Goal: Task Accomplishment & Management: Use online tool/utility

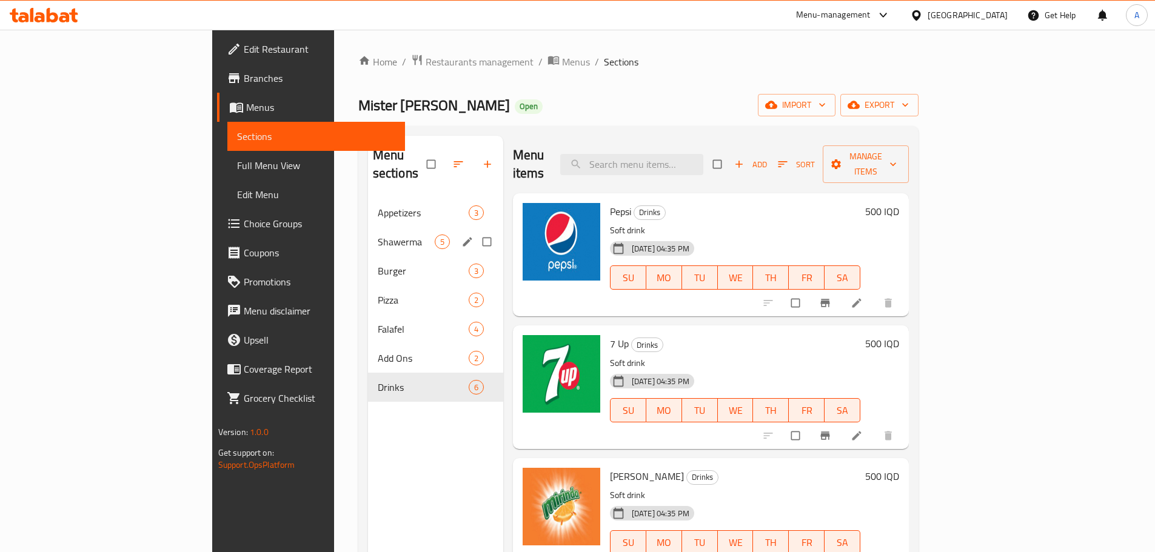
click at [368, 227] on div "Shawerma 5" at bounding box center [435, 241] width 135 height 29
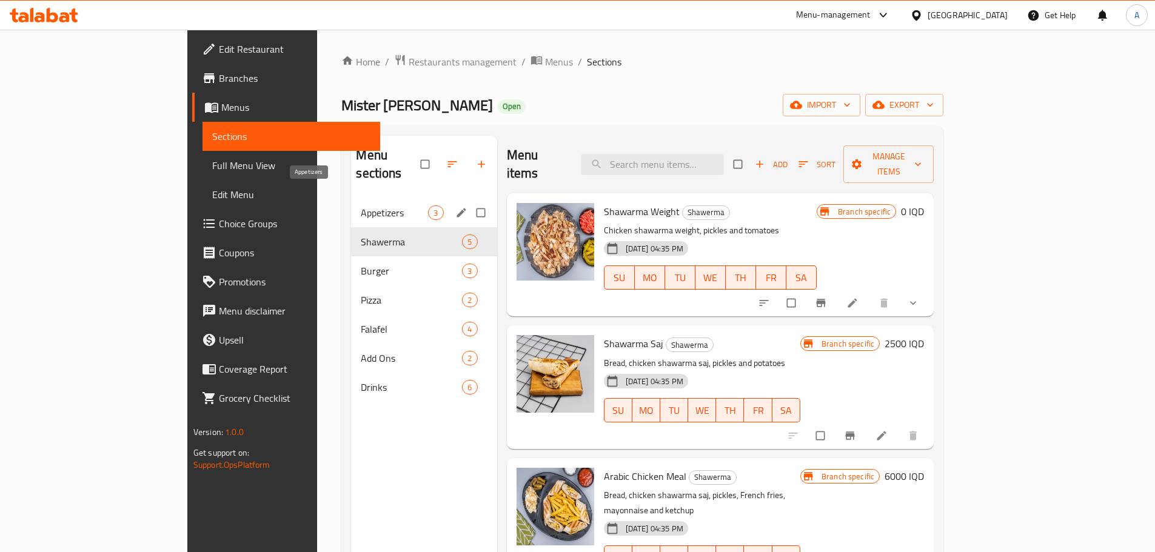
click at [361, 205] on span "Appetizers" at bounding box center [394, 212] width 67 height 15
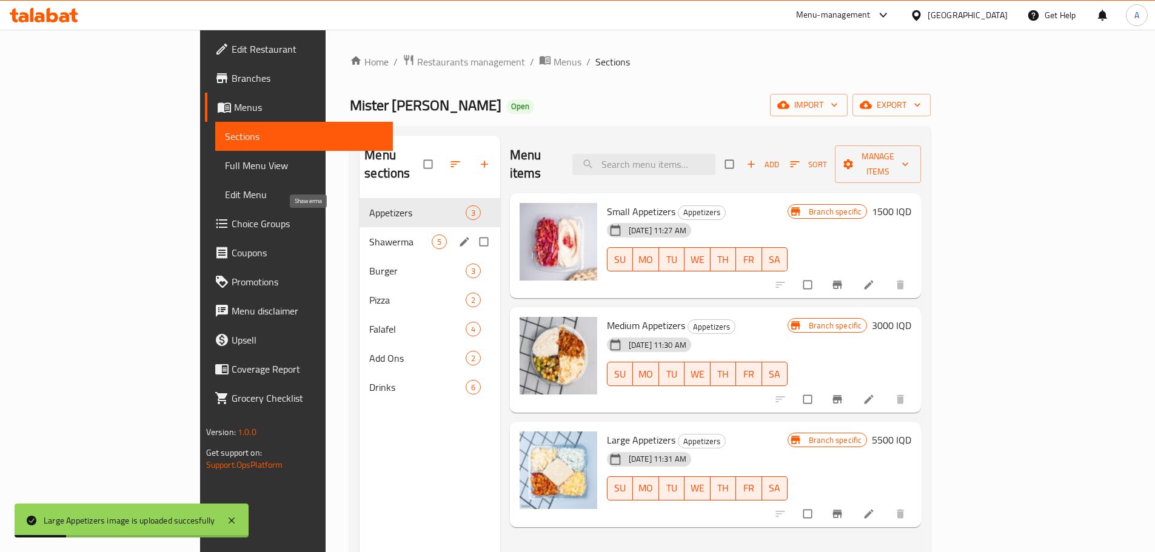
click at [369, 235] on span "Shawerma" at bounding box center [400, 242] width 62 height 15
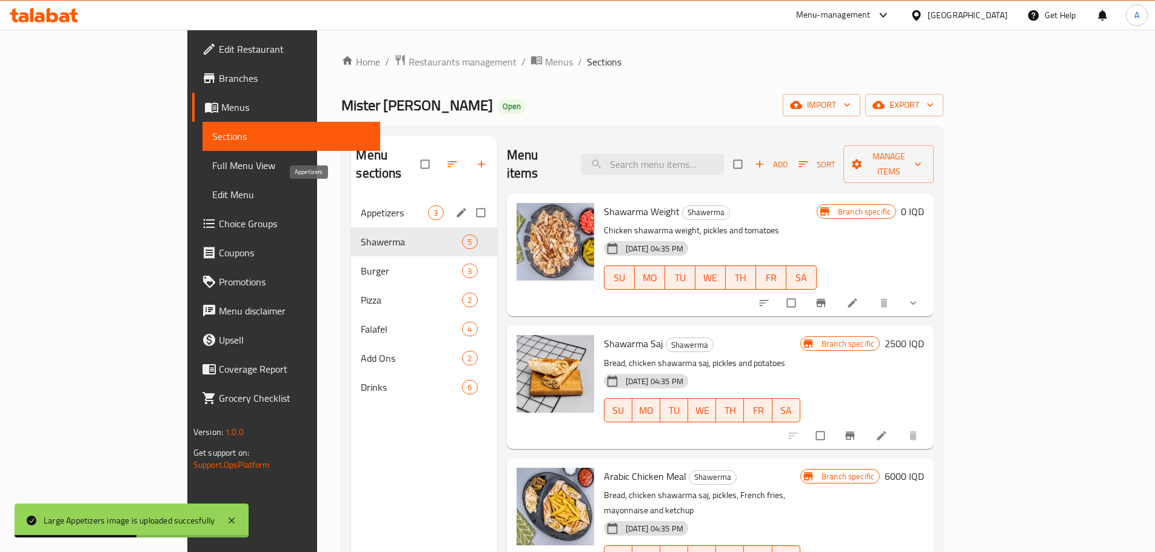
click at [361, 205] on span "Appetizers" at bounding box center [394, 212] width 67 height 15
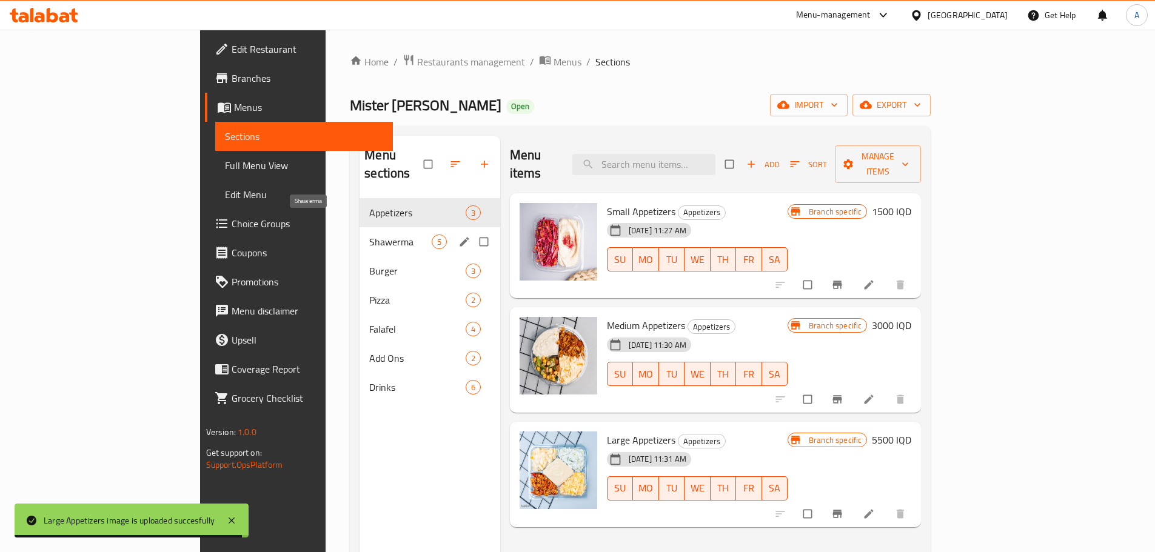
click at [369, 235] on span "Shawerma" at bounding box center [400, 242] width 62 height 15
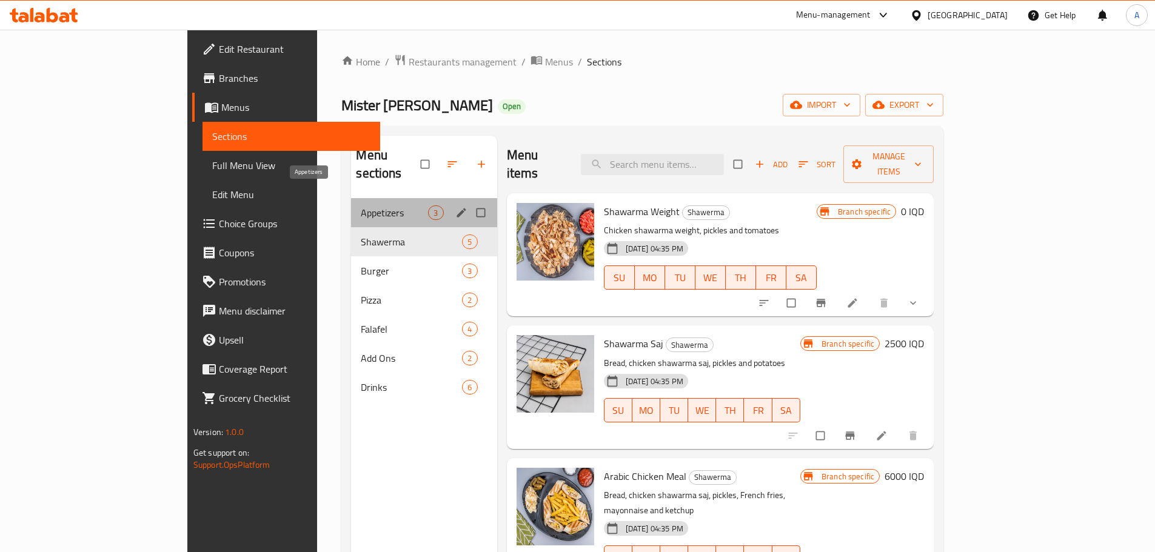
click at [361, 205] on span "Appetizers" at bounding box center [394, 212] width 67 height 15
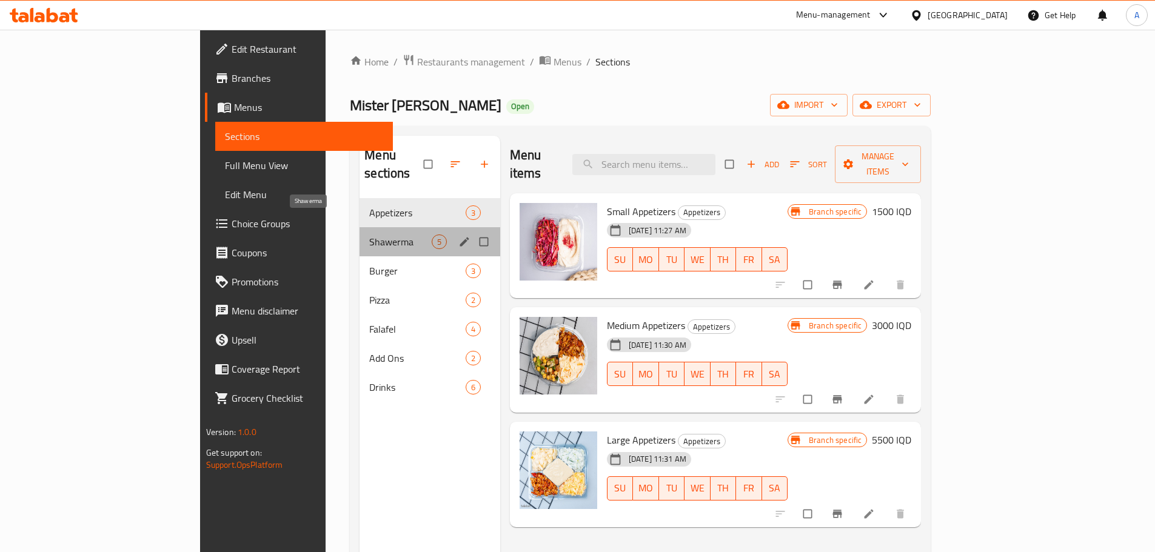
click at [369, 235] on span "Shawerma" at bounding box center [400, 242] width 62 height 15
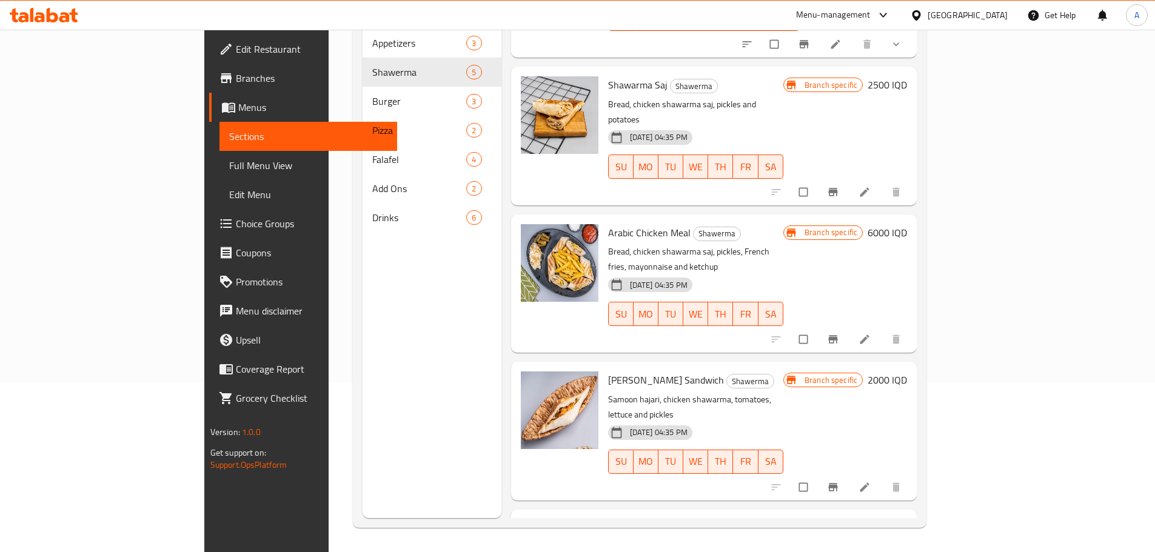
scroll to position [19, 0]
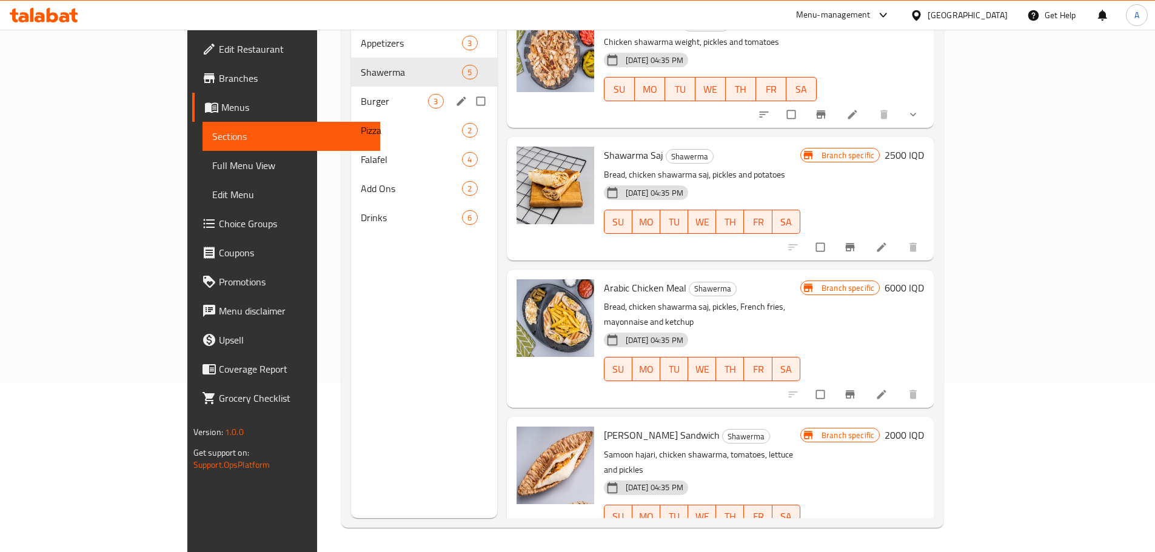
click at [351, 92] on div "Burger 3" at bounding box center [423, 101] width 145 height 29
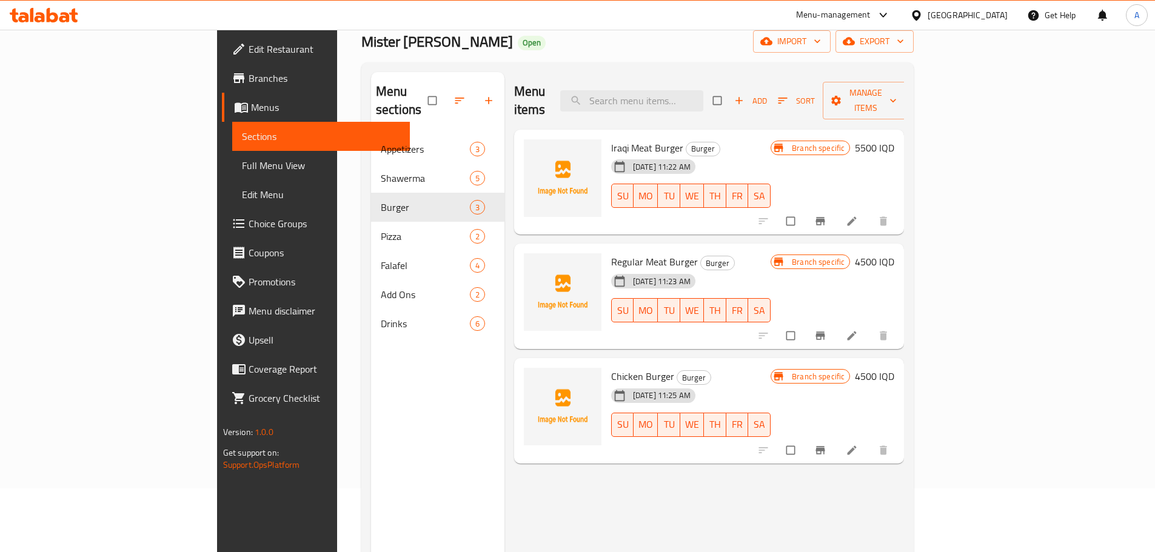
scroll to position [48, 0]
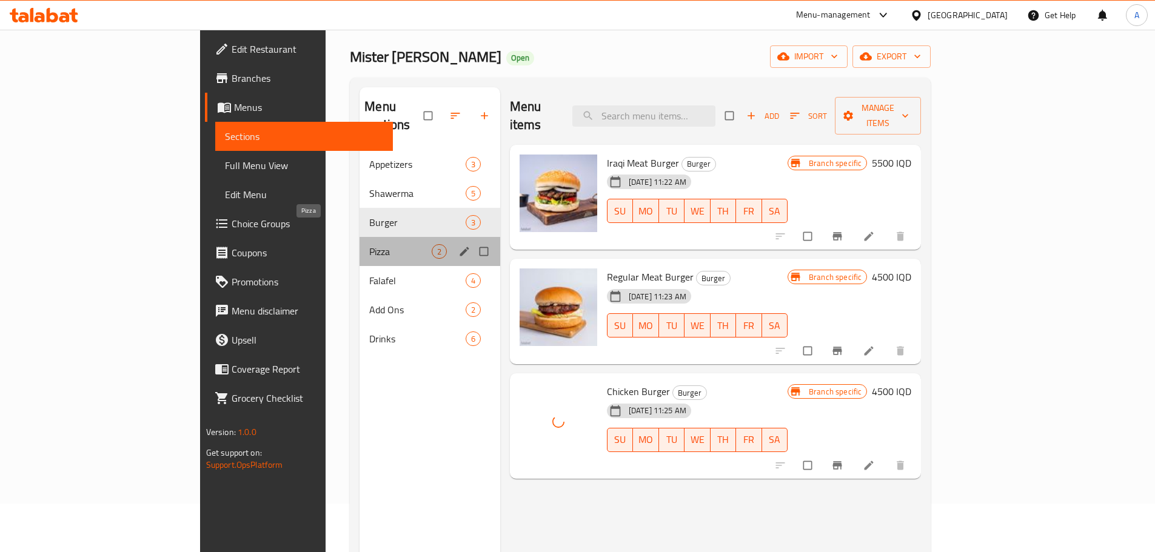
click at [369, 244] on span "Pizza" at bounding box center [400, 251] width 62 height 15
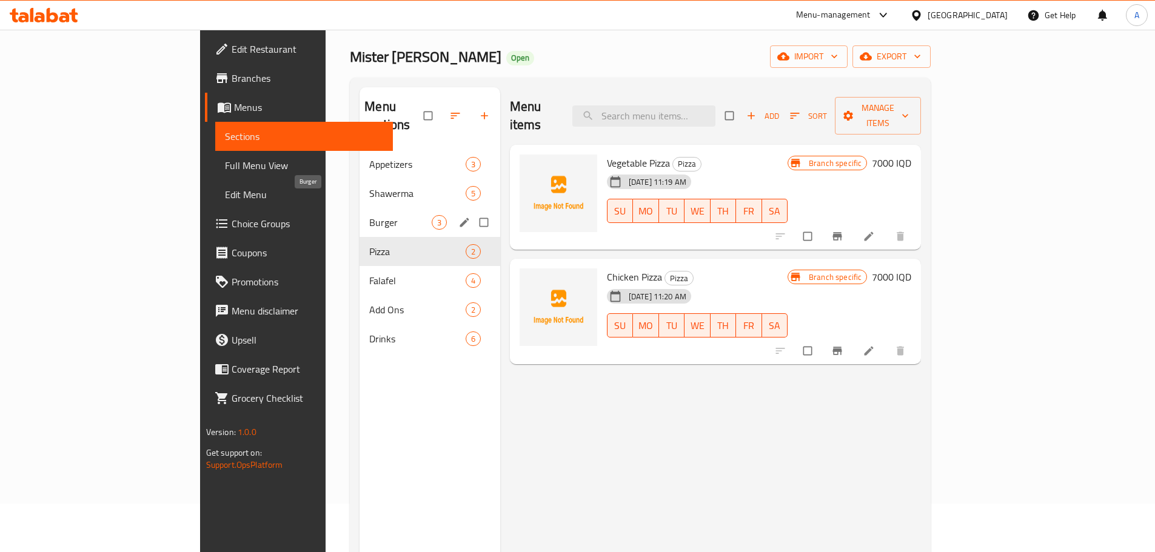
click at [369, 215] on span "Burger" at bounding box center [400, 222] width 62 height 15
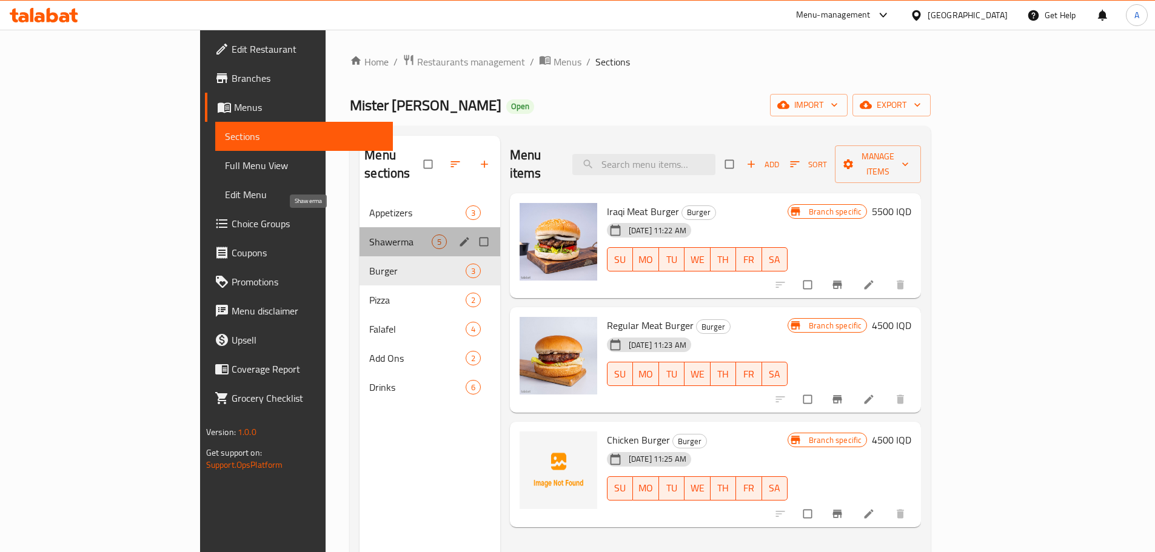
click at [369, 235] on span "Shawerma" at bounding box center [400, 242] width 62 height 15
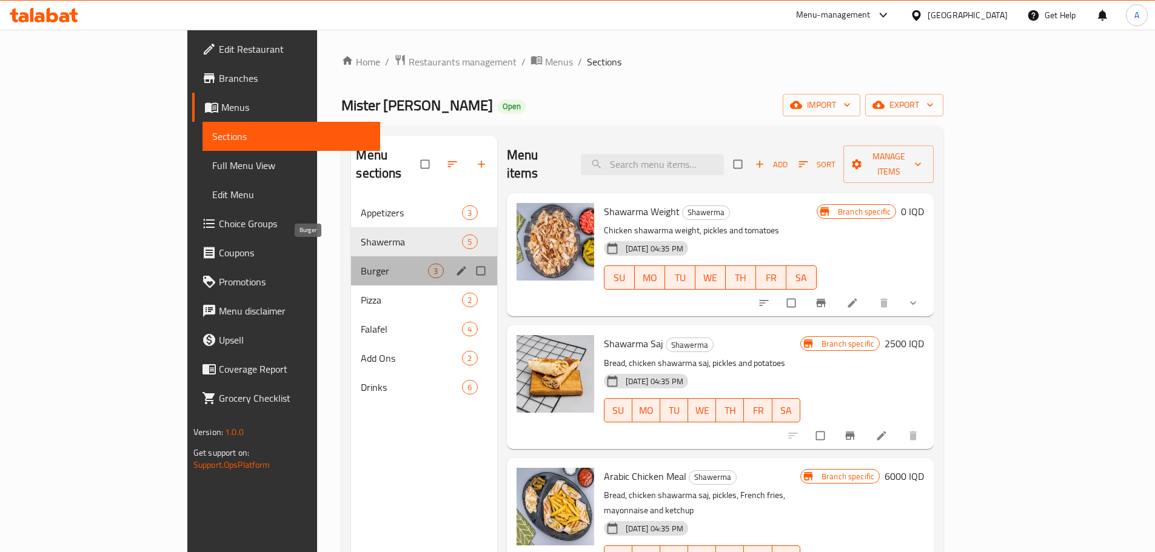
click at [361, 264] on span "Burger" at bounding box center [394, 271] width 67 height 15
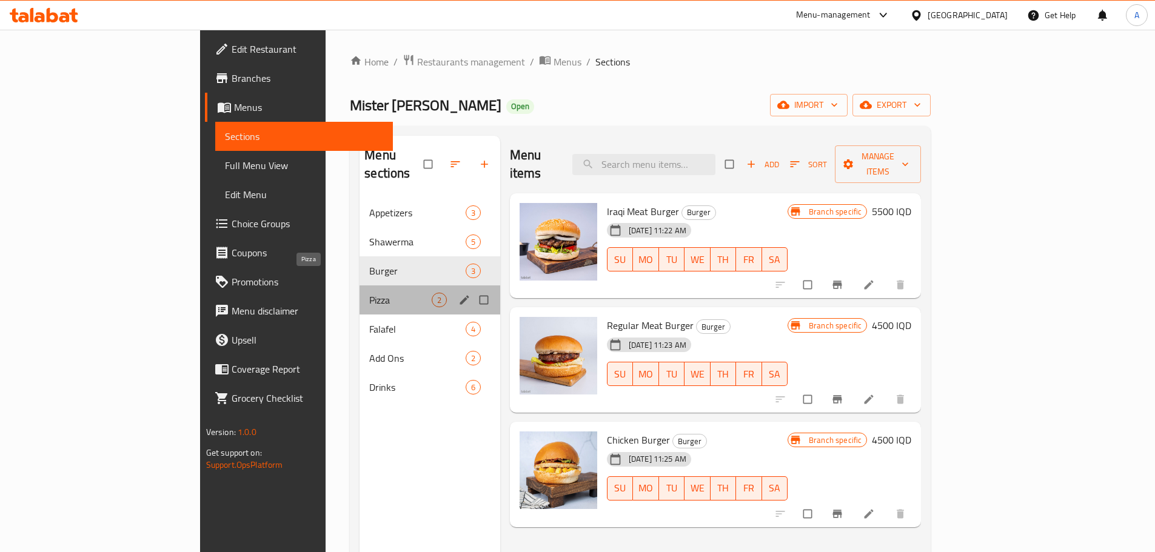
click at [369, 293] on span "Pizza" at bounding box center [400, 300] width 62 height 15
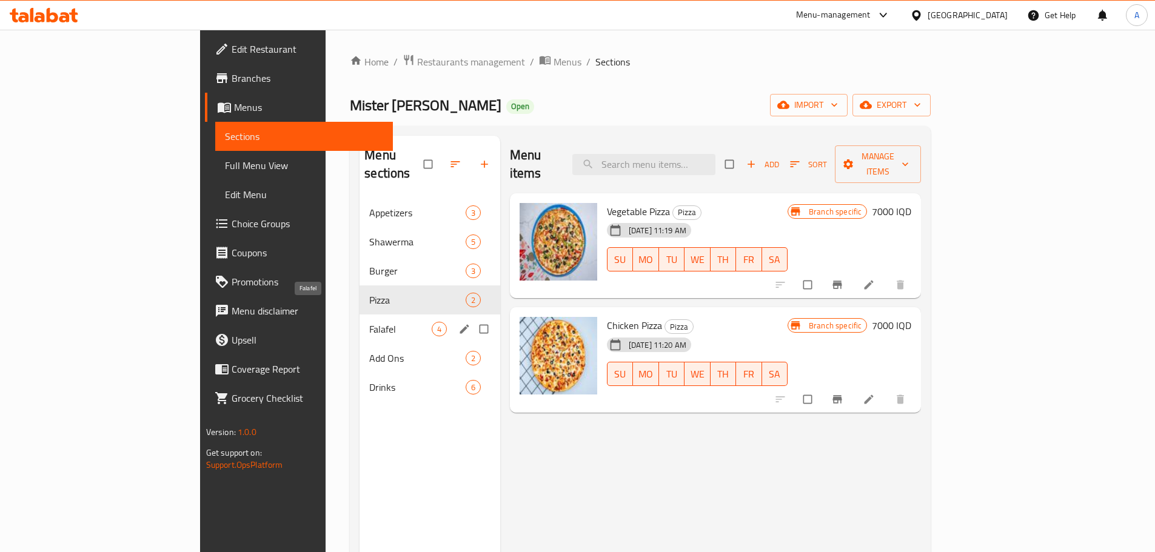
click at [369, 322] on span "Falafel" at bounding box center [400, 329] width 62 height 15
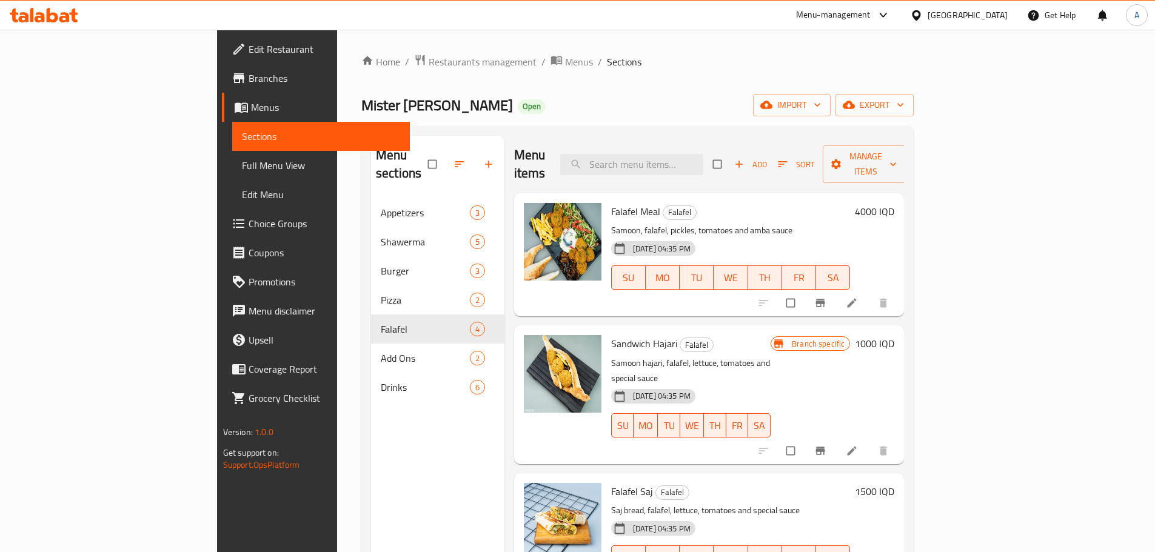
scroll to position [8, 0]
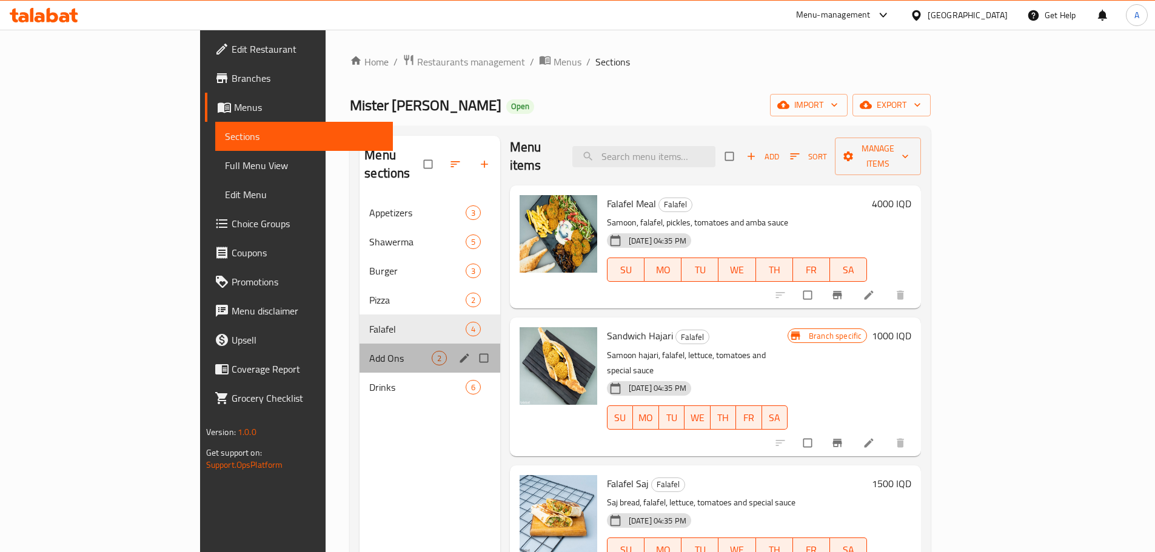
click at [359, 349] on div "Add Ons 2" at bounding box center [429, 358] width 141 height 29
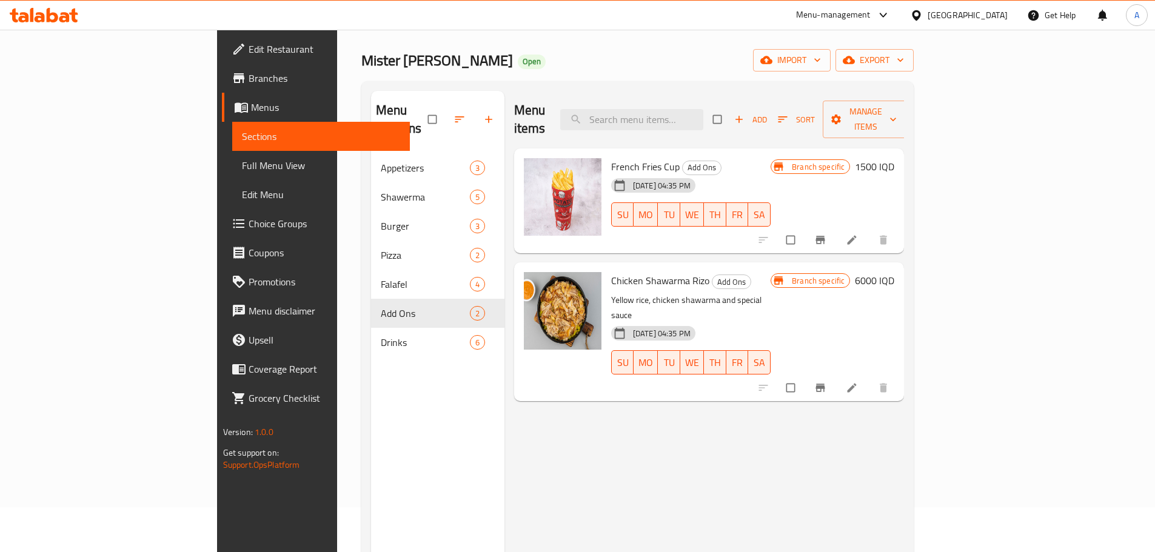
scroll to position [170, 0]
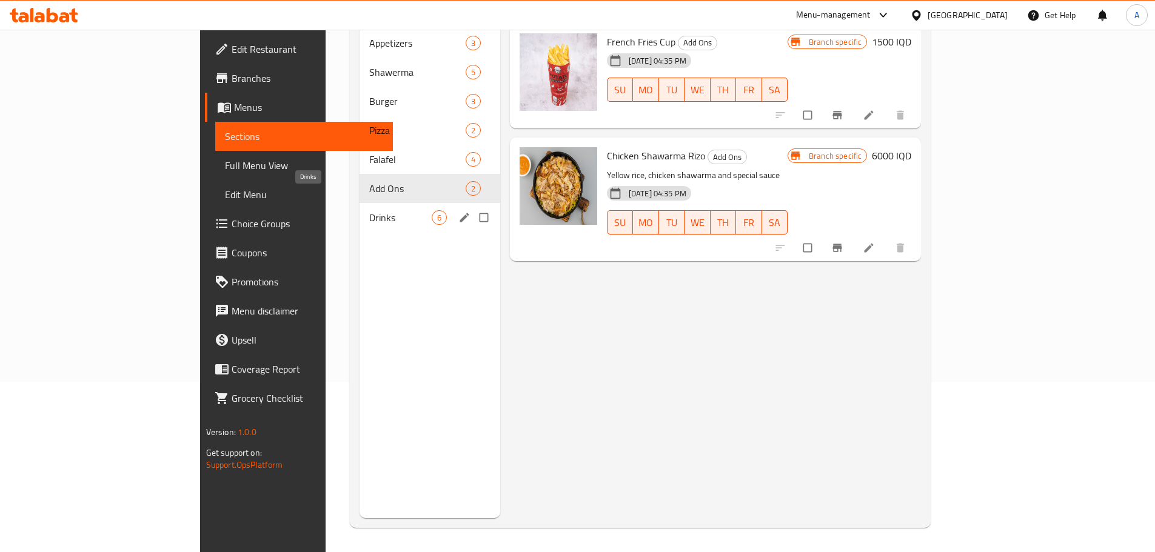
click at [369, 210] on span "Drinks" at bounding box center [400, 217] width 62 height 15
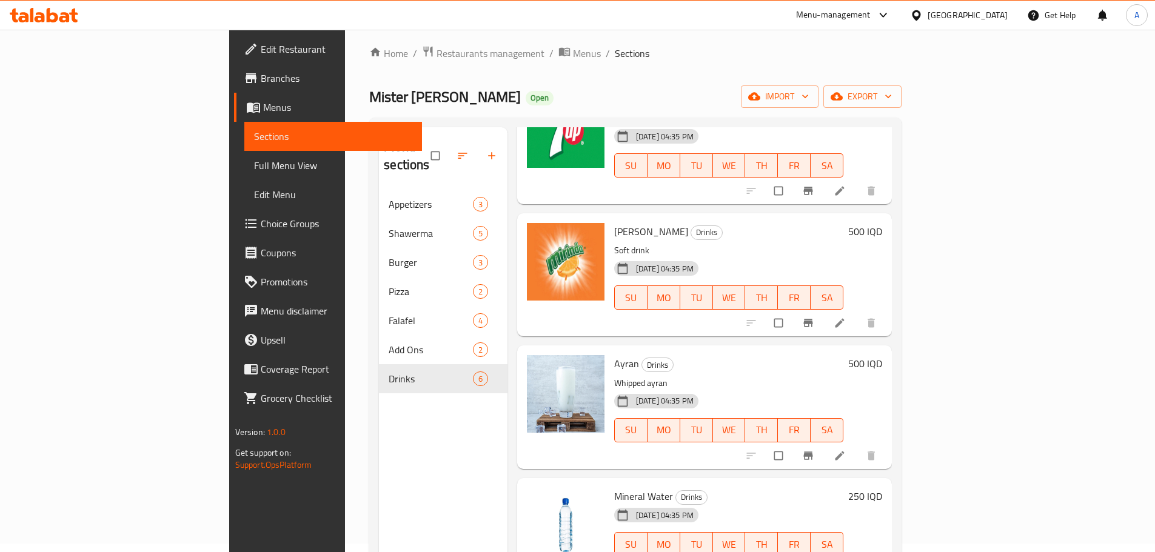
scroll to position [170, 0]
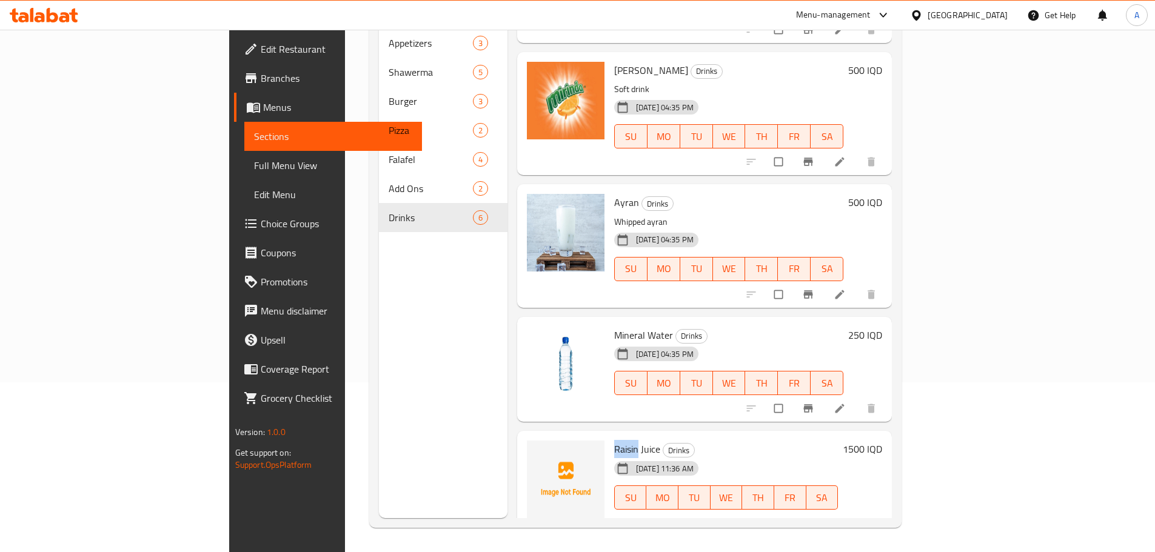
drag, startPoint x: 581, startPoint y: 435, endPoint x: 558, endPoint y: 435, distance: 23.0
click at [614, 440] on span "Raisin Juice" at bounding box center [637, 449] width 46 height 18
copy span "Raisin"
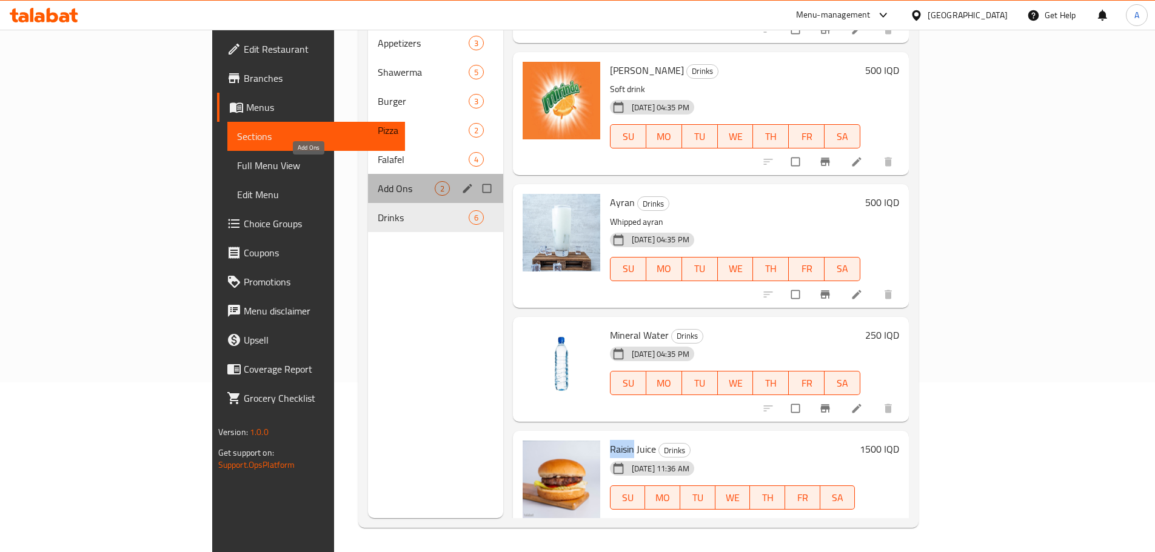
click at [378, 181] on span "Add Ons" at bounding box center [406, 188] width 57 height 15
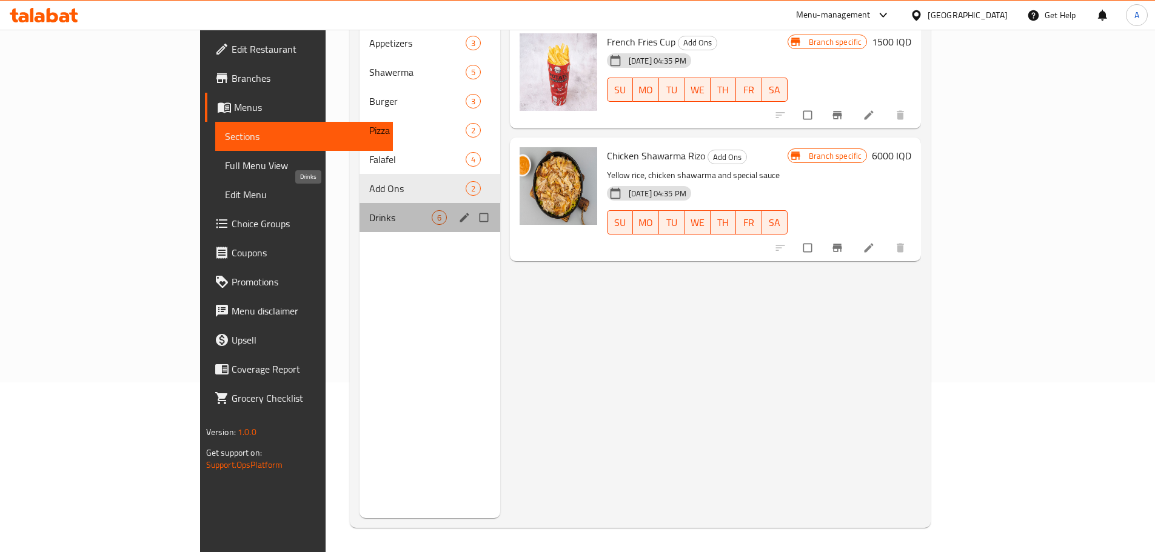
click at [369, 210] on span "Drinks" at bounding box center [400, 217] width 62 height 15
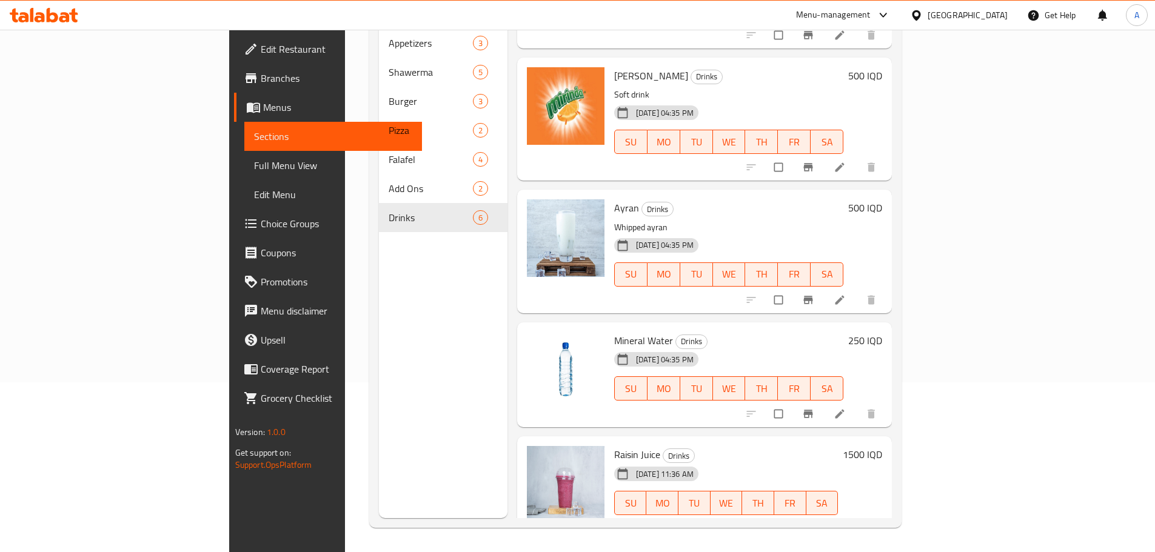
scroll to position [236, 0]
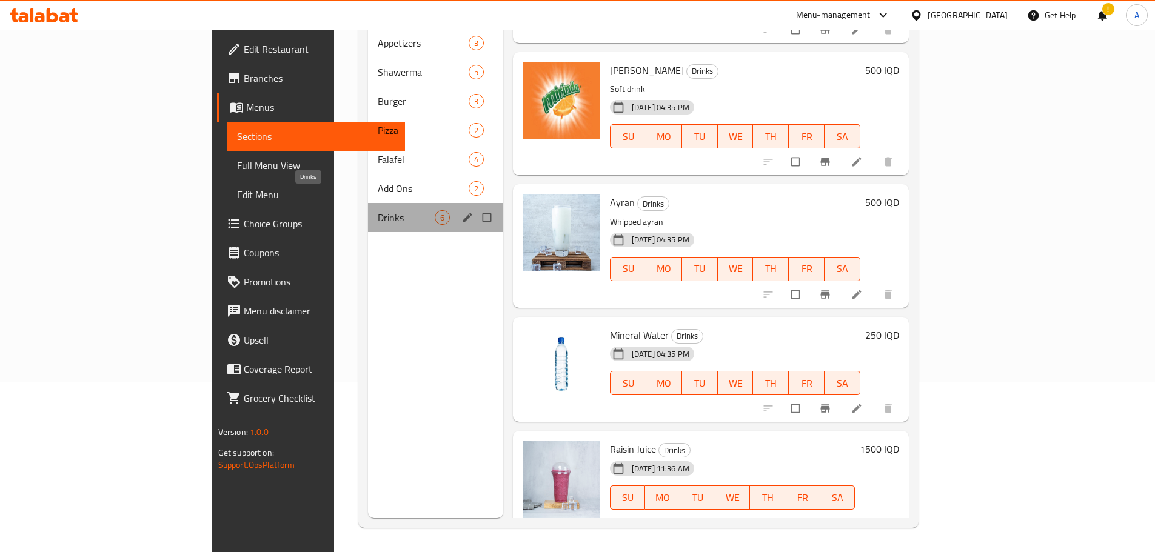
click at [378, 210] on span "Drinks" at bounding box center [406, 217] width 57 height 15
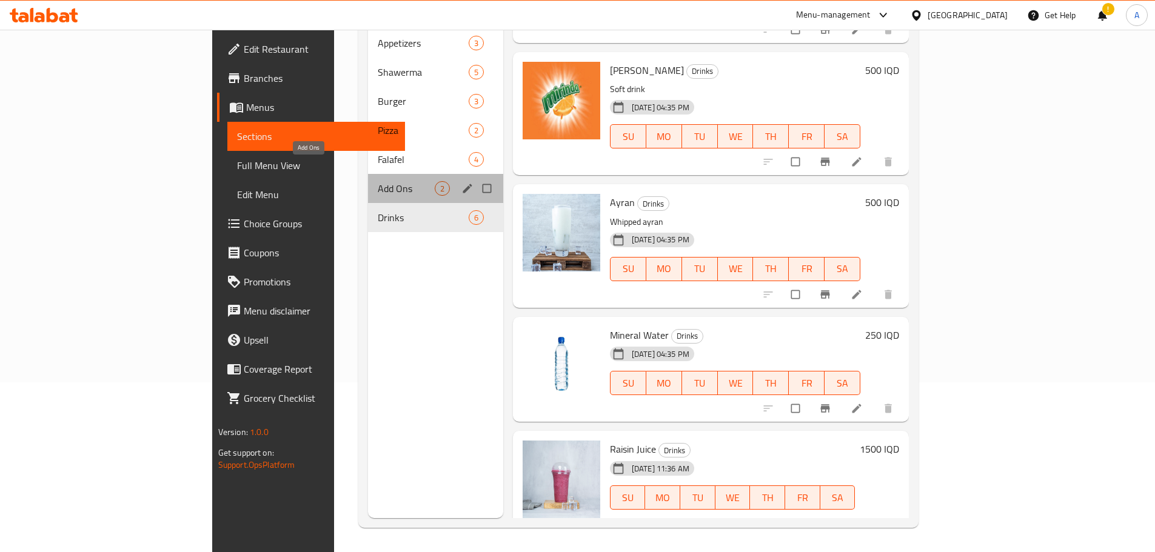
click at [378, 181] on span "Add Ons" at bounding box center [406, 188] width 57 height 15
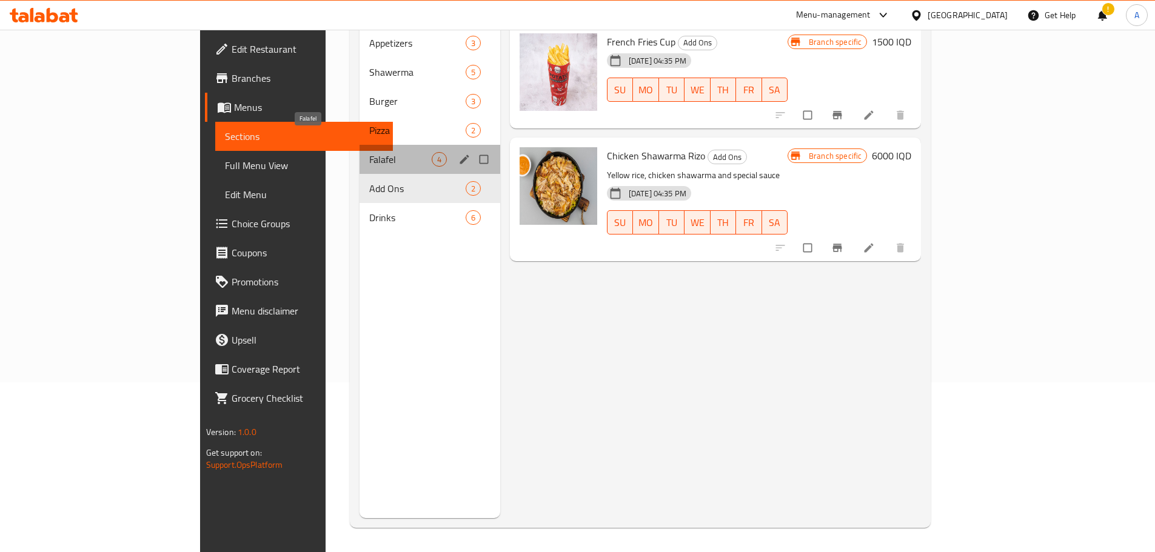
click at [369, 152] on span "Falafel" at bounding box center [400, 159] width 62 height 15
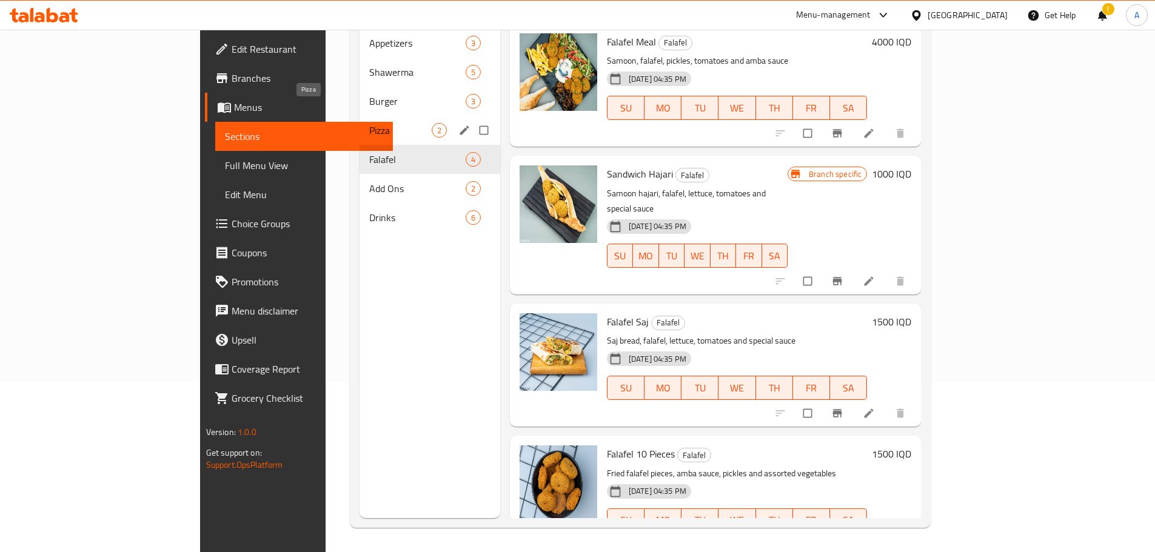
click at [369, 123] on span "Pizza" at bounding box center [400, 130] width 62 height 15
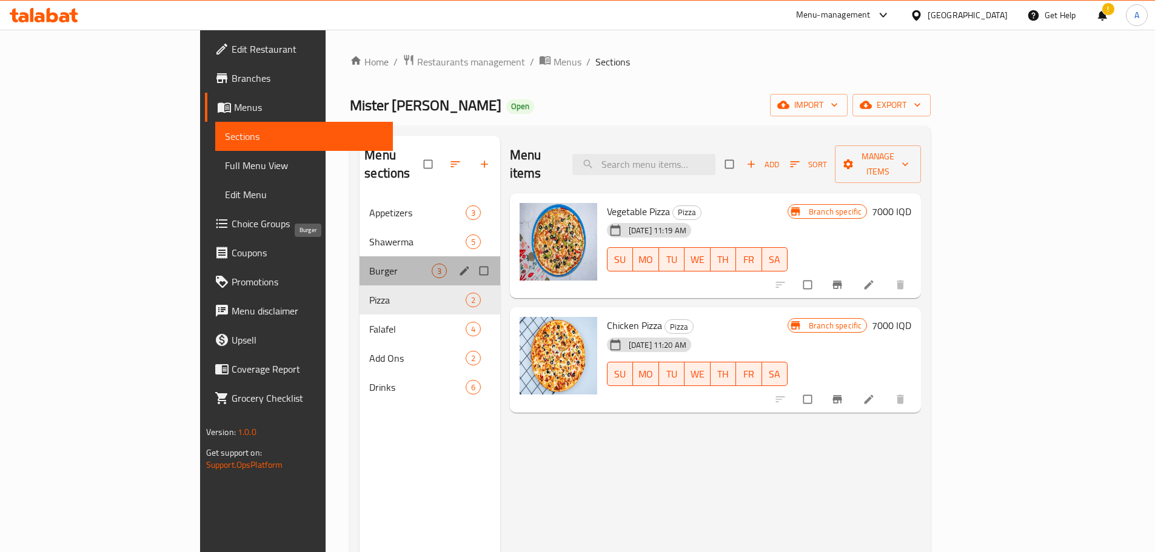
click at [369, 264] on span "Burger" at bounding box center [400, 271] width 62 height 15
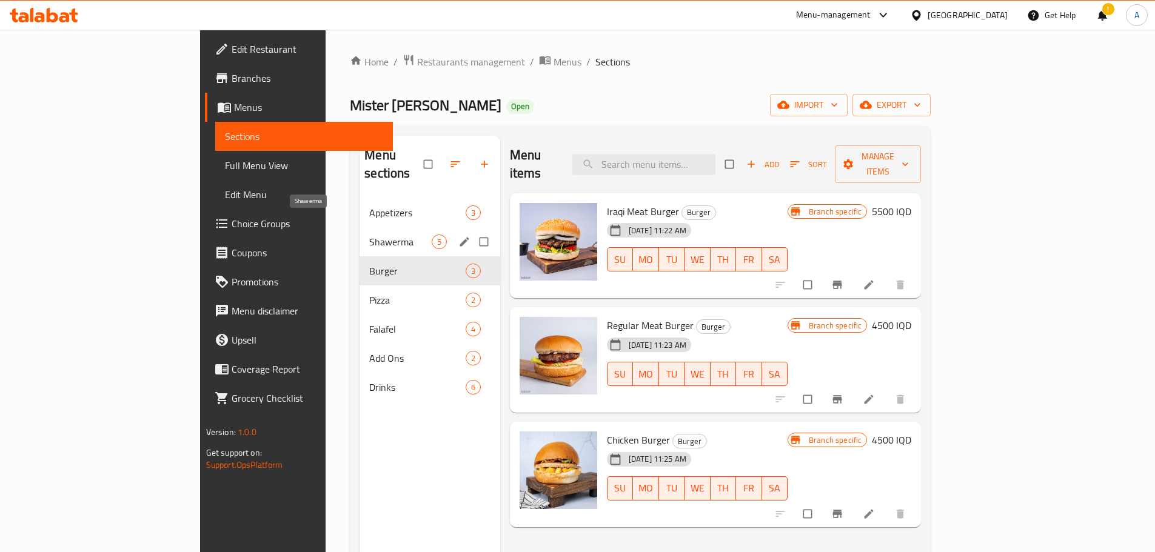
click at [369, 235] on span "Shawerma" at bounding box center [400, 242] width 62 height 15
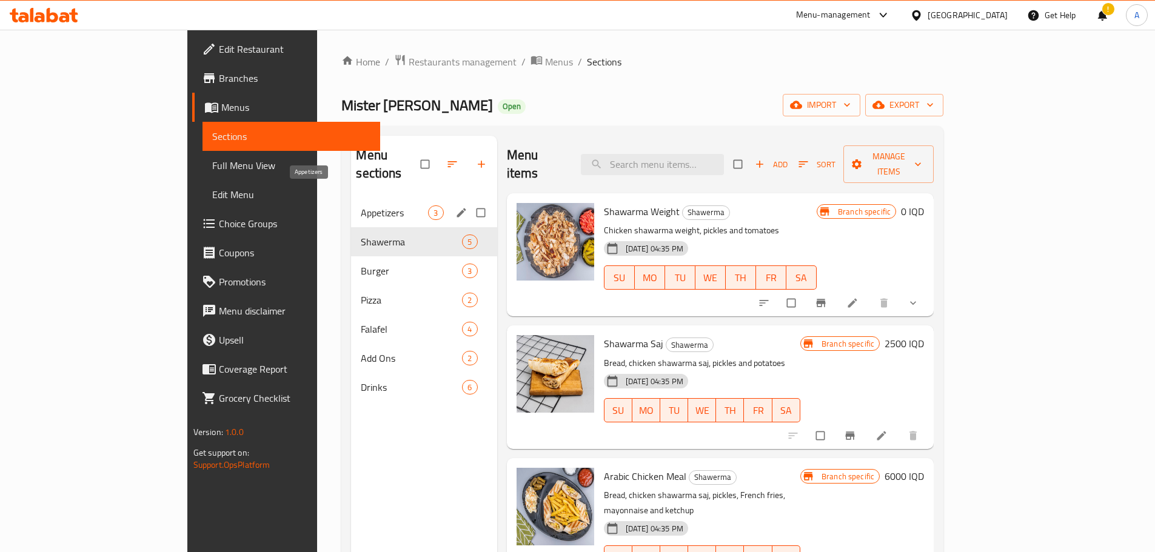
click at [361, 205] on span "Appetizers" at bounding box center [394, 212] width 67 height 15
